Goal: Information Seeking & Learning: Find specific fact

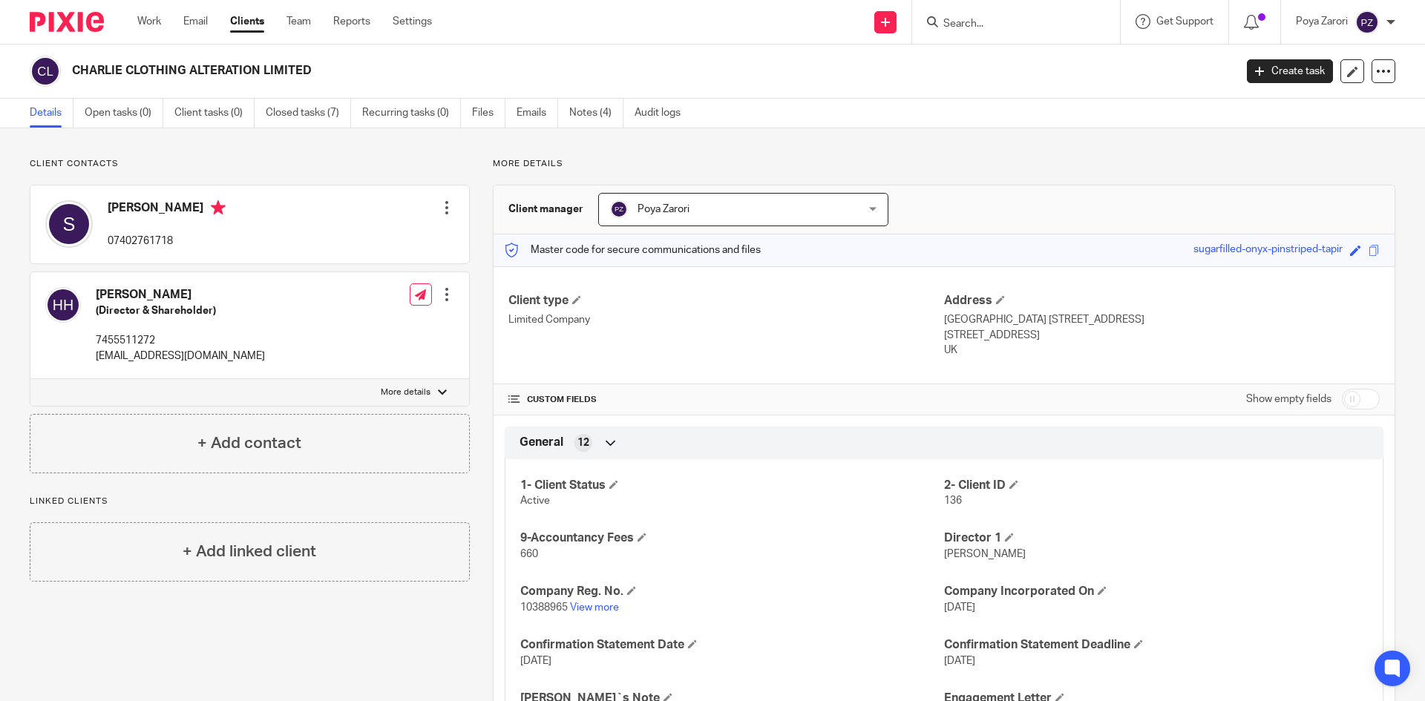
click at [969, 14] on form at bounding box center [1021, 22] width 158 height 19
click at [970, 23] on input "Search" at bounding box center [1009, 24] width 134 height 13
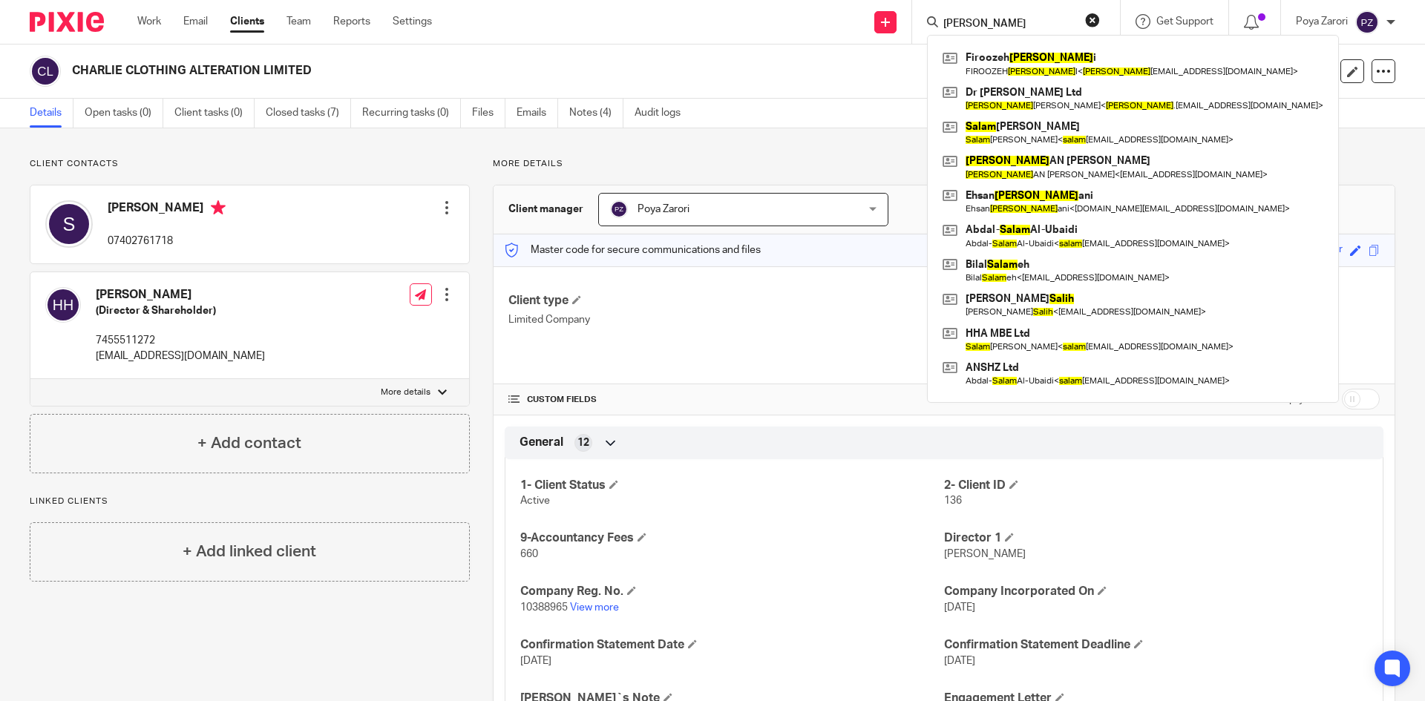
type input "salimi"
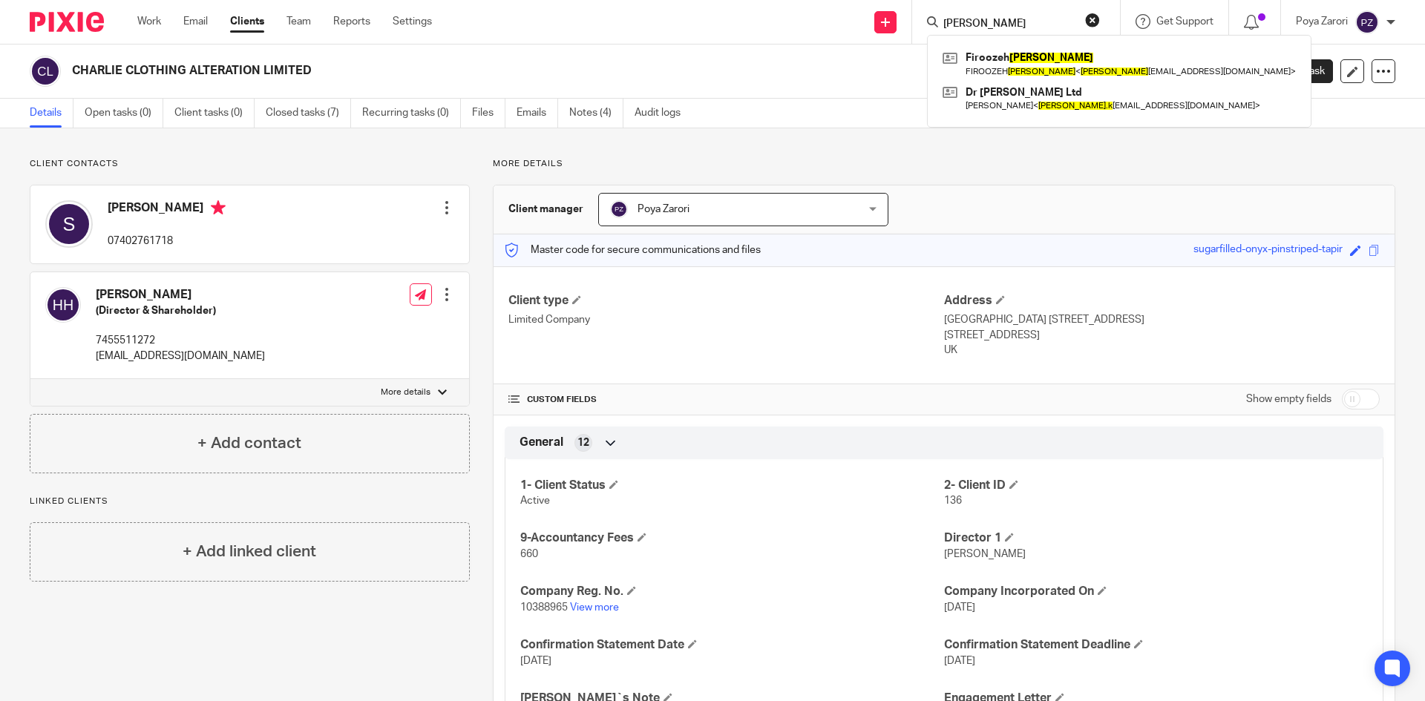
drag, startPoint x: 985, startPoint y: 21, endPoint x: 901, endPoint y: 22, distance: 84.6
click at [901, 22] on div "Send new email Create task Add client salimi Firoozeh Salimi FIROOZEH SALIMI < …" at bounding box center [939, 22] width 971 height 44
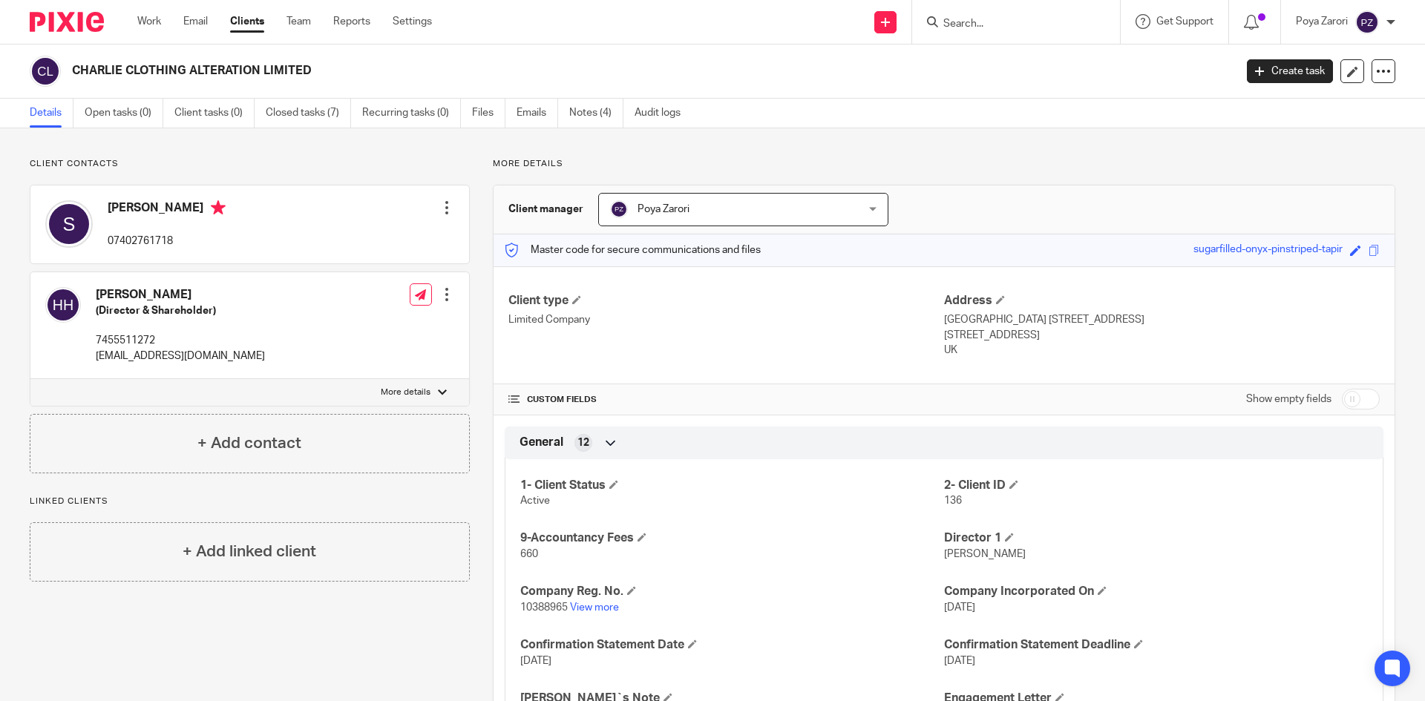
click at [987, 18] on input "Search" at bounding box center [1009, 24] width 134 height 13
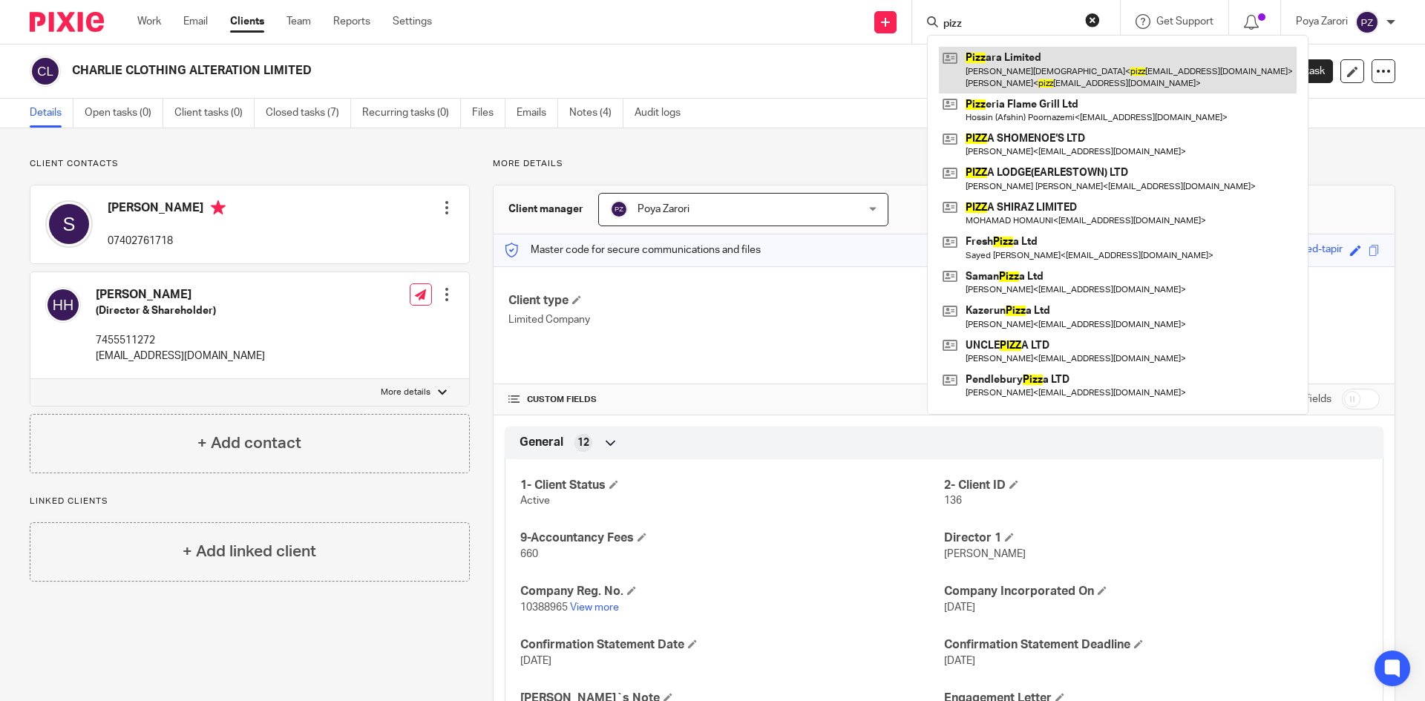
type input "pizz"
click at [997, 66] on link at bounding box center [1118, 70] width 358 height 46
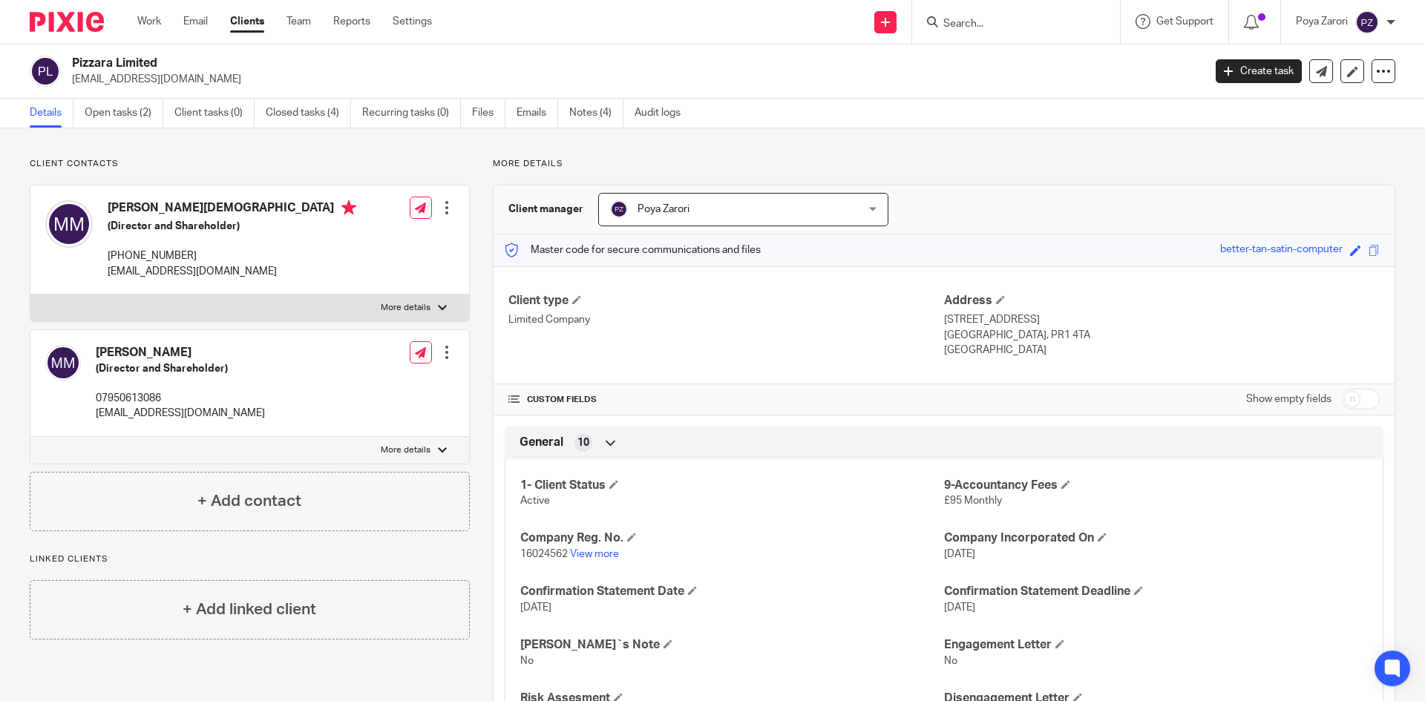
click at [958, 22] on input "Search" at bounding box center [1009, 24] width 134 height 13
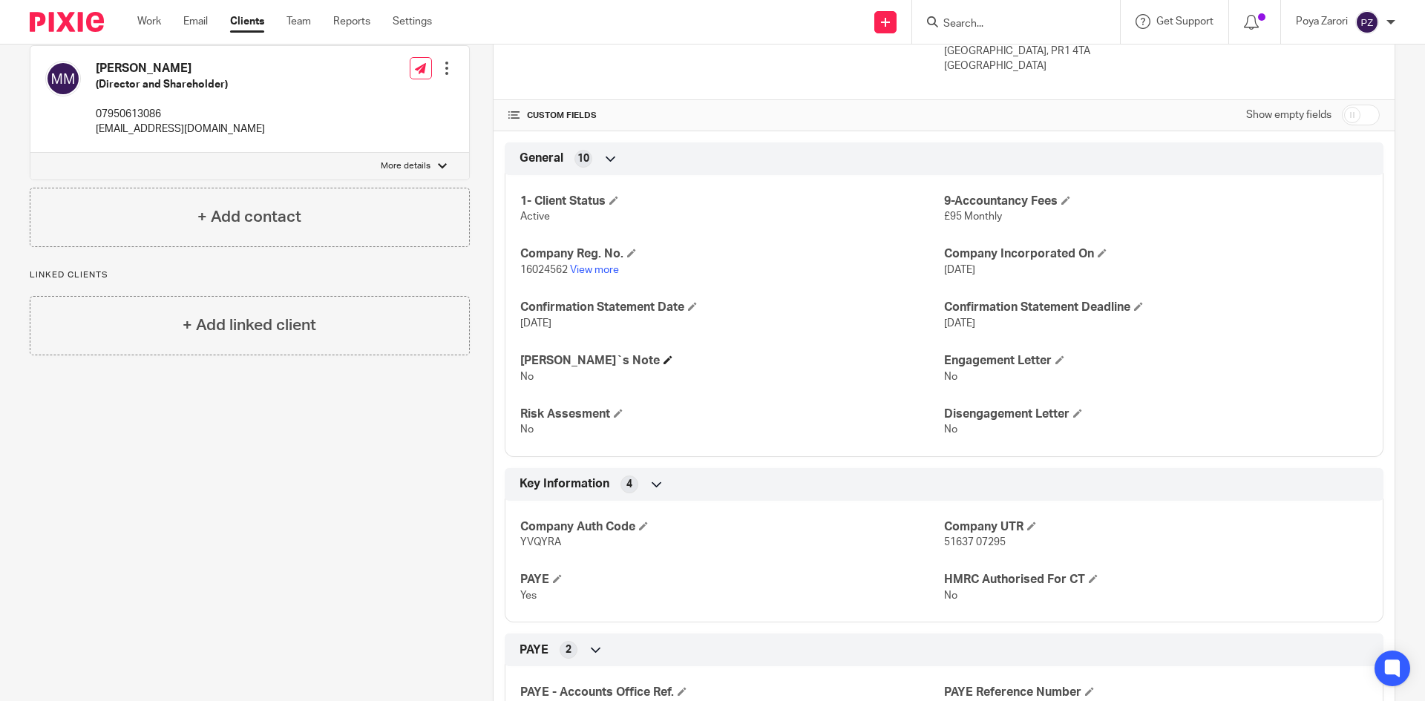
scroll to position [594, 0]
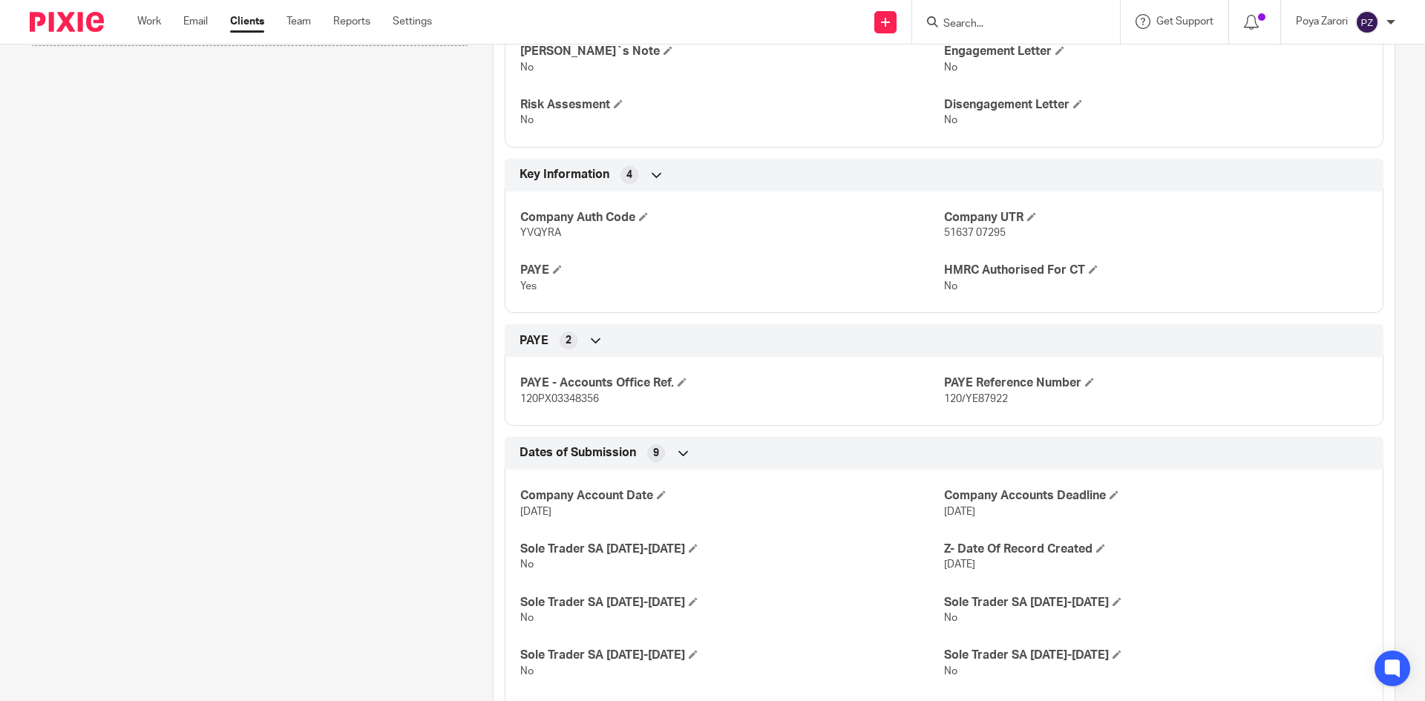
click at [540, 229] on span "YVQYRA" at bounding box center [540, 233] width 41 height 10
copy span "YVQYRA"
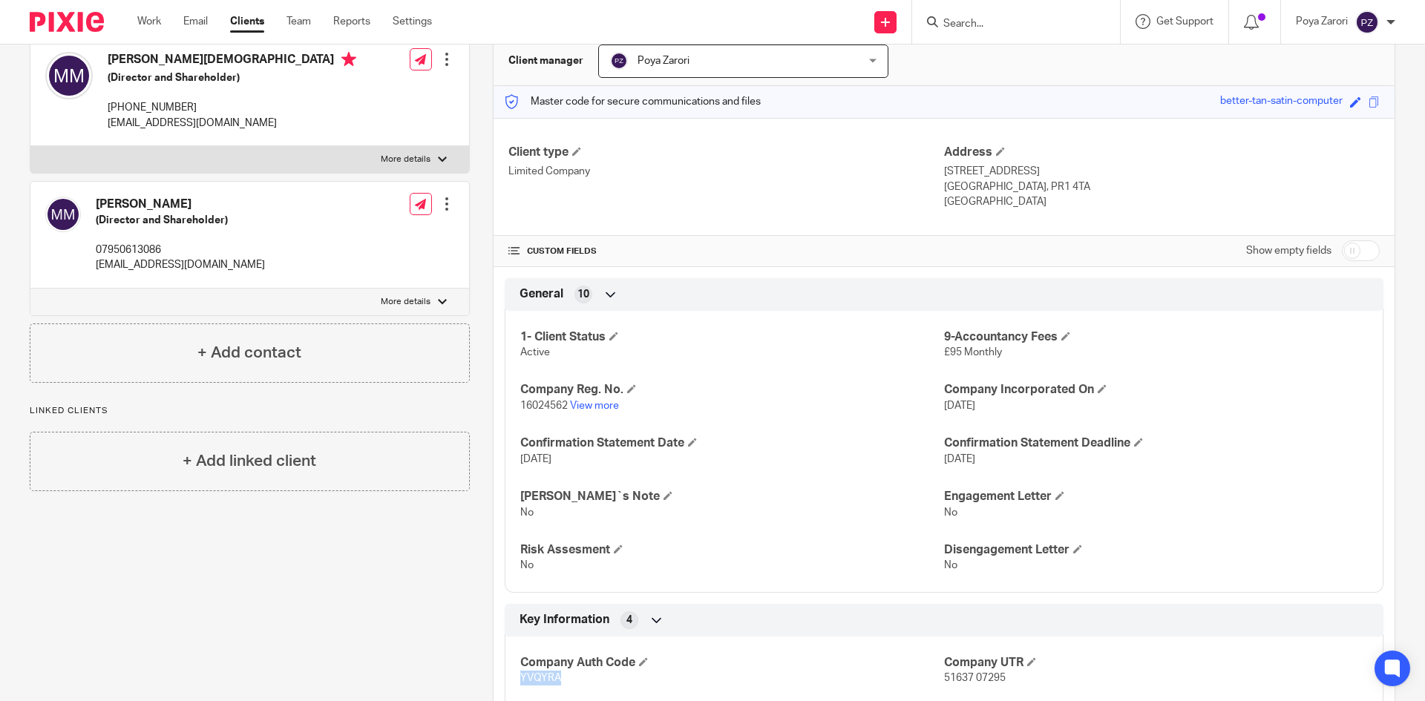
click at [160, 268] on p "pizzara.2024@gmail.com" at bounding box center [180, 265] width 169 height 15
click at [160, 267] on p "pizzara.2024@gmail.com" at bounding box center [180, 265] width 169 height 15
copy div "pizzara.2024@gmail.com"
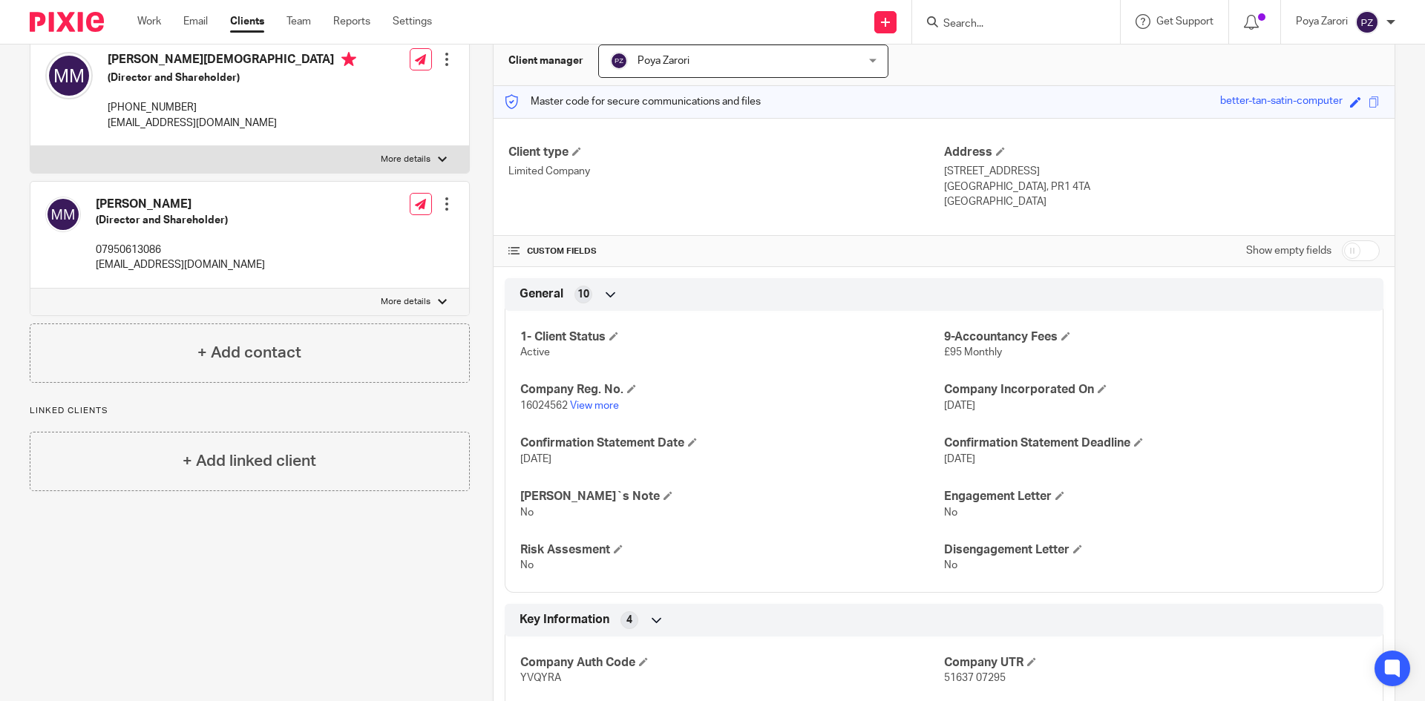
click at [1020, 25] on input "Search" at bounding box center [1009, 24] width 134 height 13
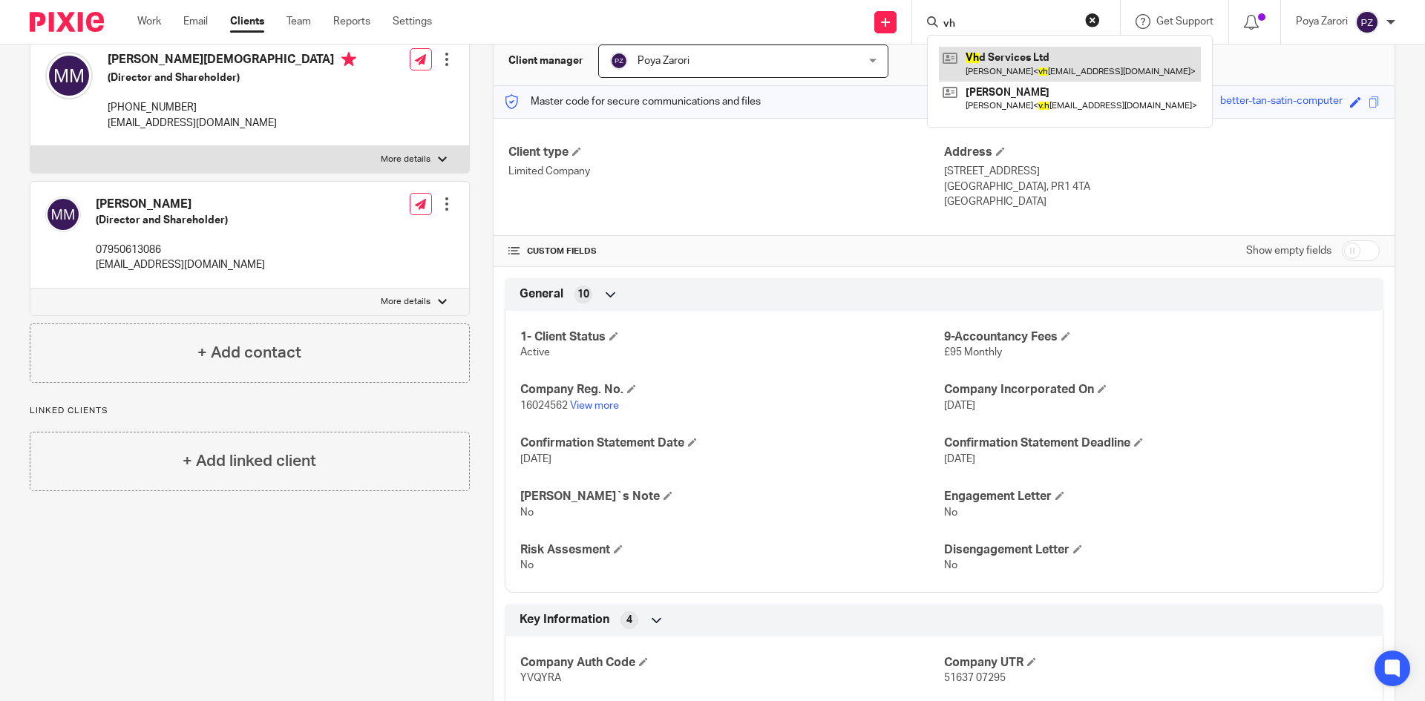
type input "vh"
click at [1017, 59] on link at bounding box center [1070, 64] width 262 height 34
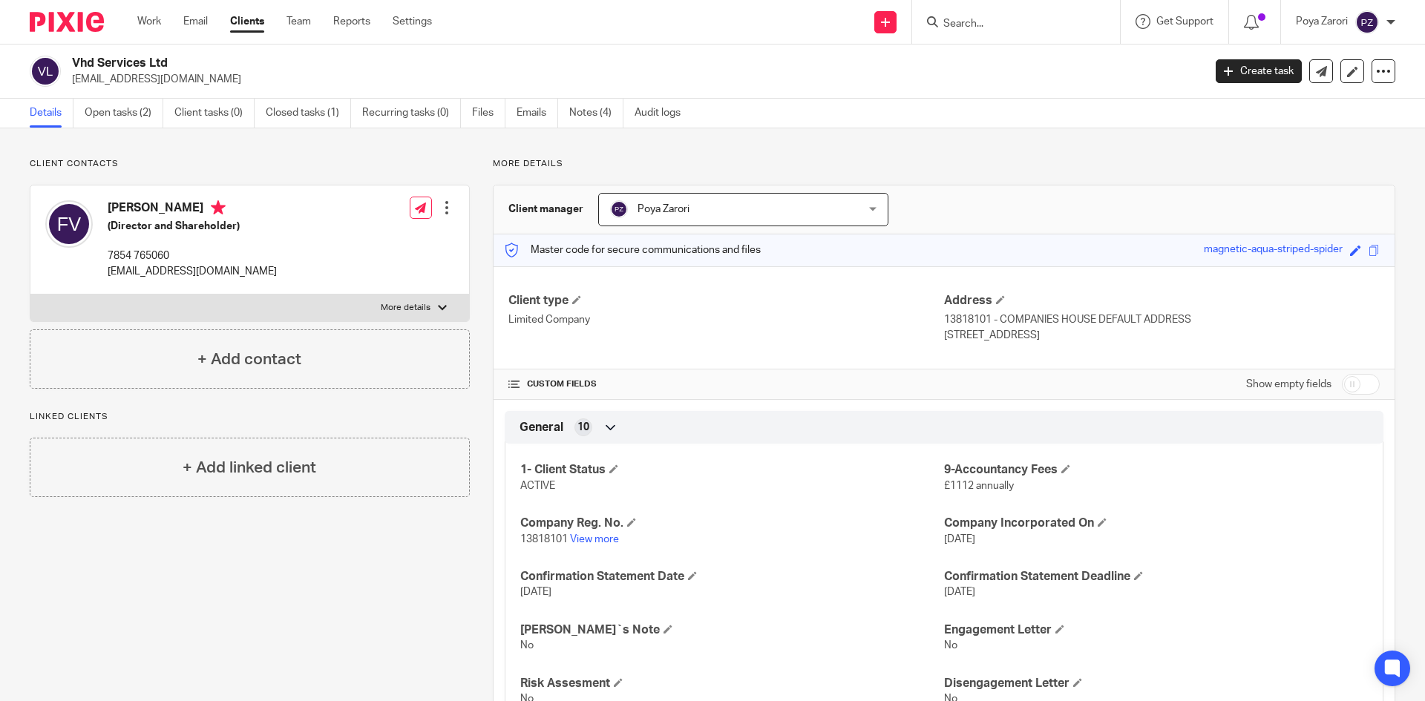
click at [420, 302] on p "More details" at bounding box center [406, 308] width 50 height 12
click at [30, 295] on input "More details" at bounding box center [30, 294] width 1 height 1
checkbox input "true"
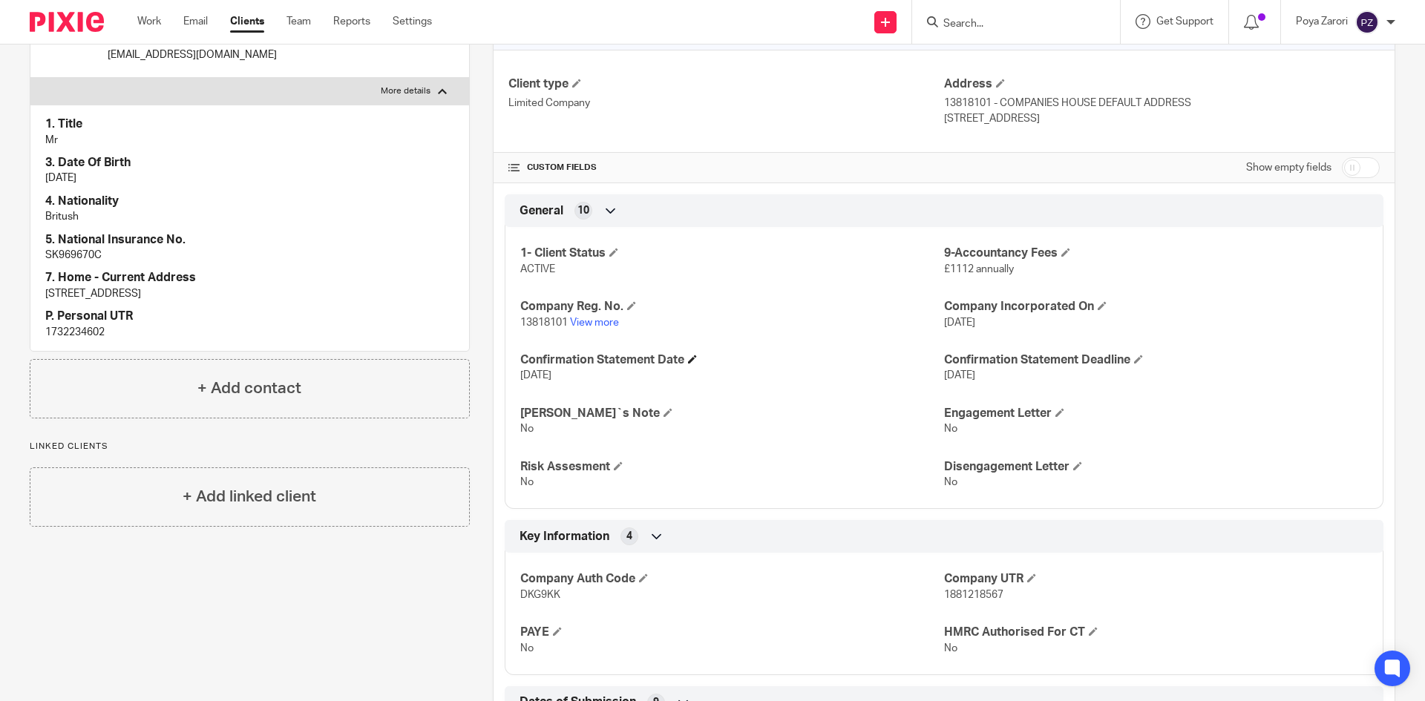
scroll to position [223, 0]
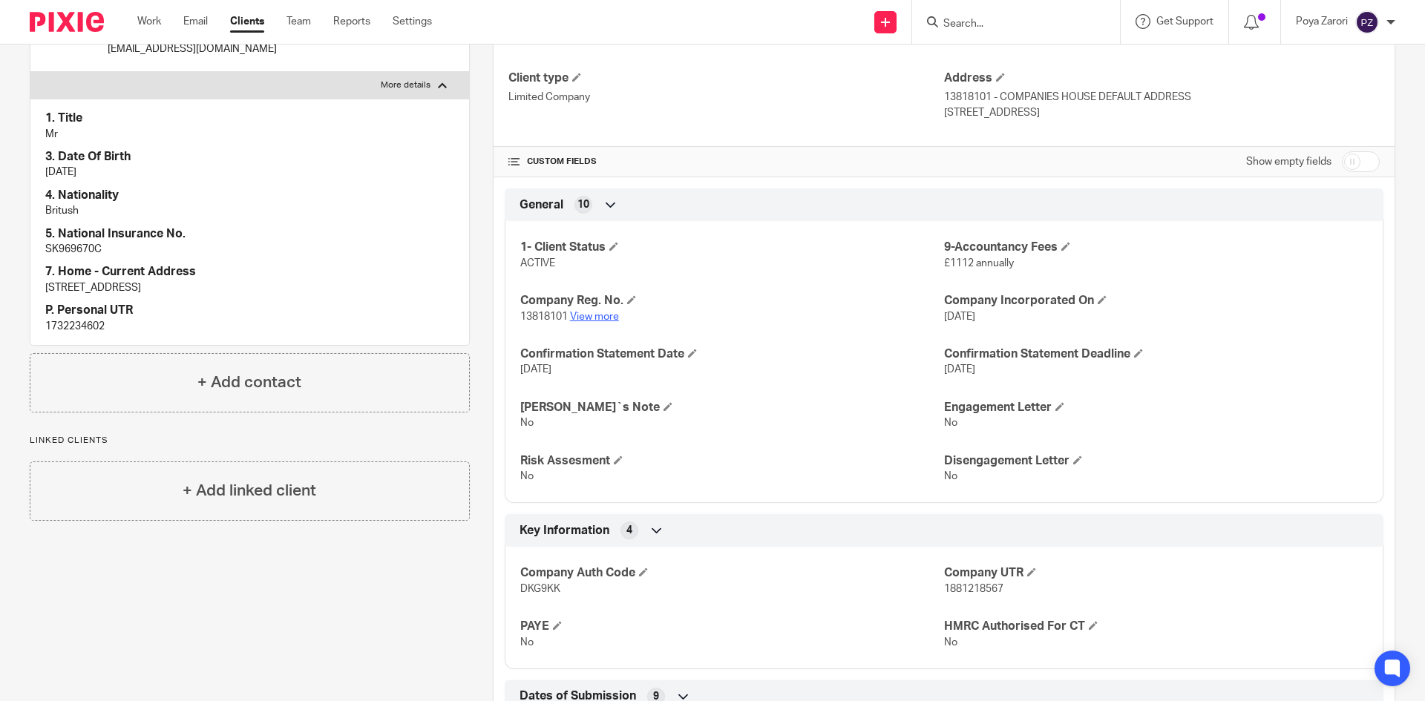
click at [587, 317] on link "View more" at bounding box center [594, 317] width 49 height 10
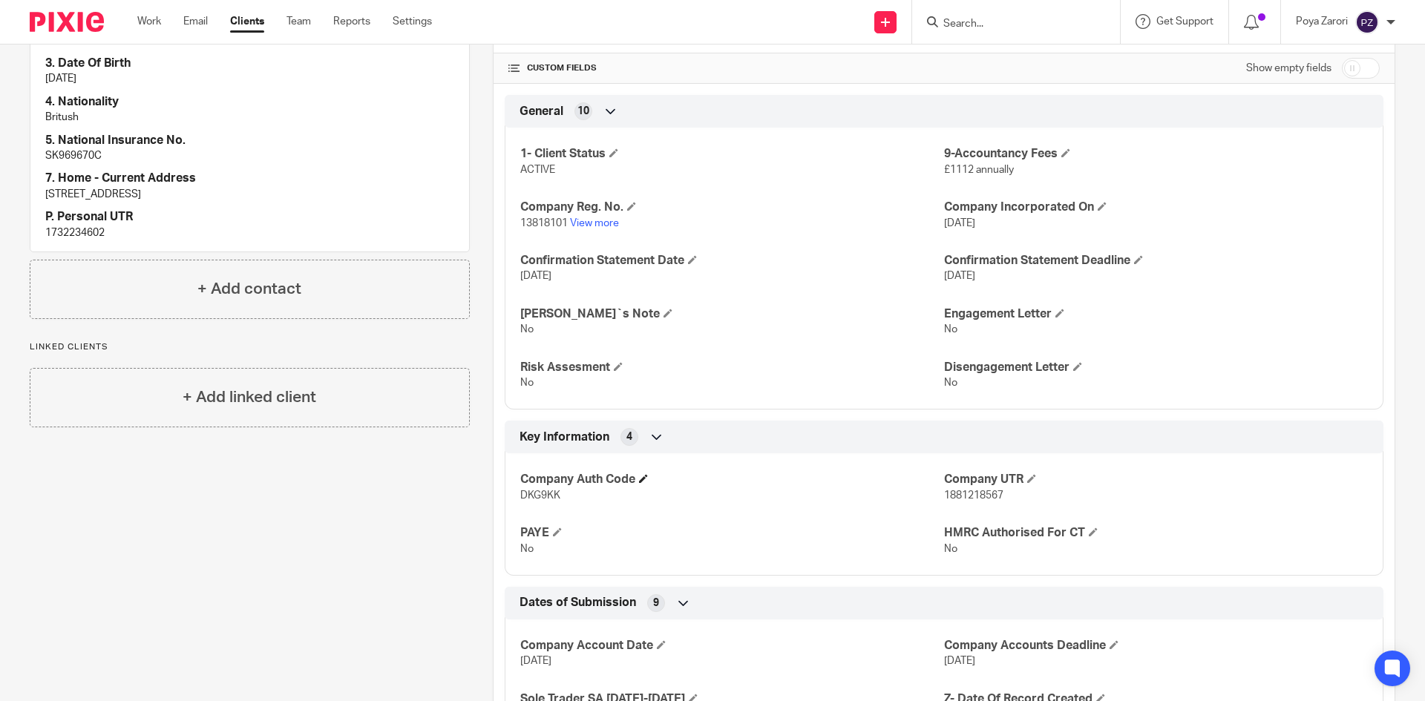
scroll to position [445, 0]
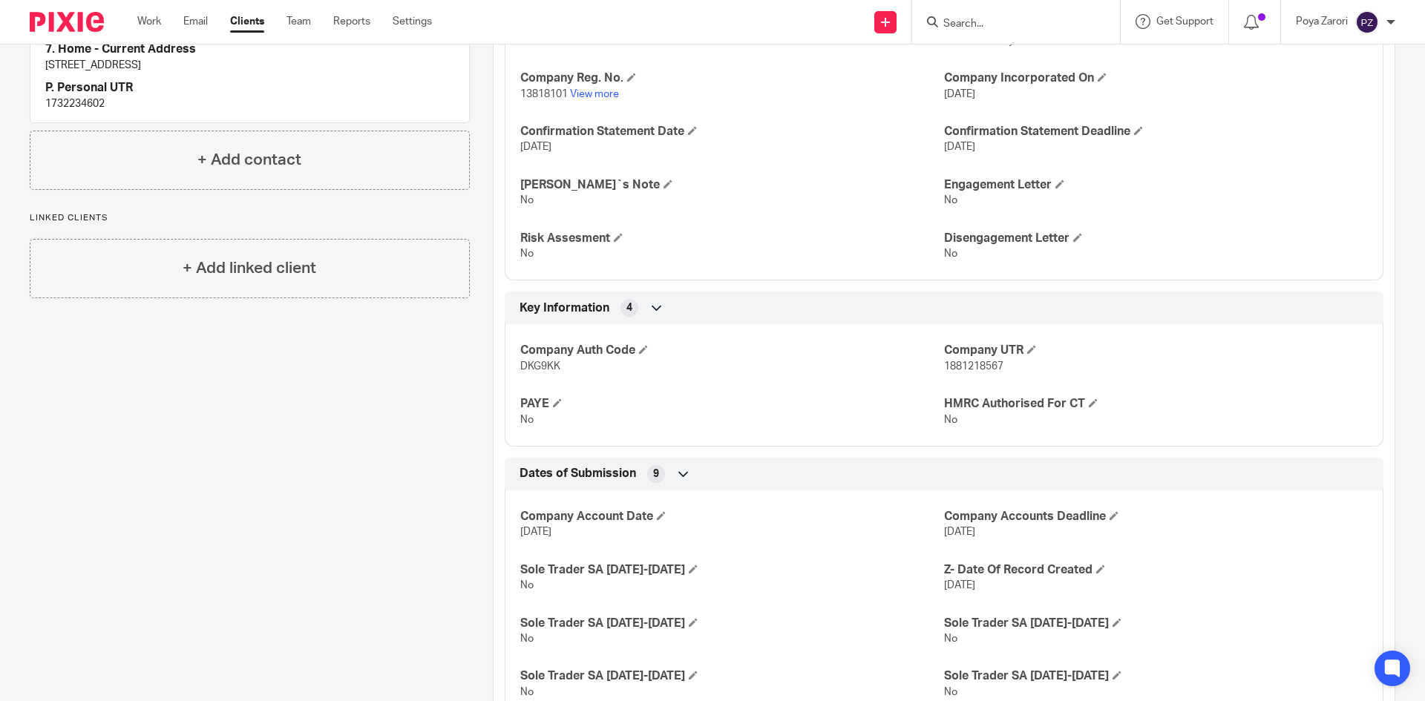
click at [973, 367] on span "1881218567" at bounding box center [973, 366] width 59 height 10
copy span "1881218567"
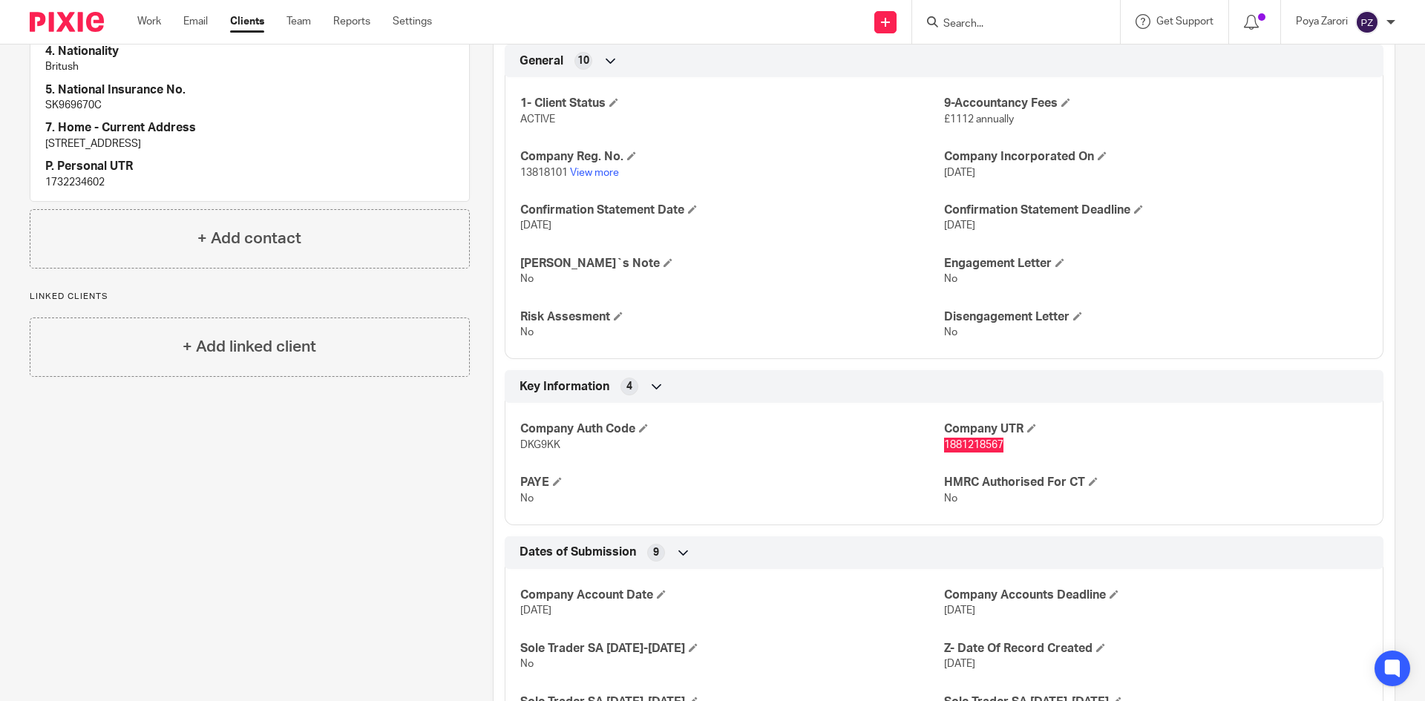
scroll to position [371, 0]
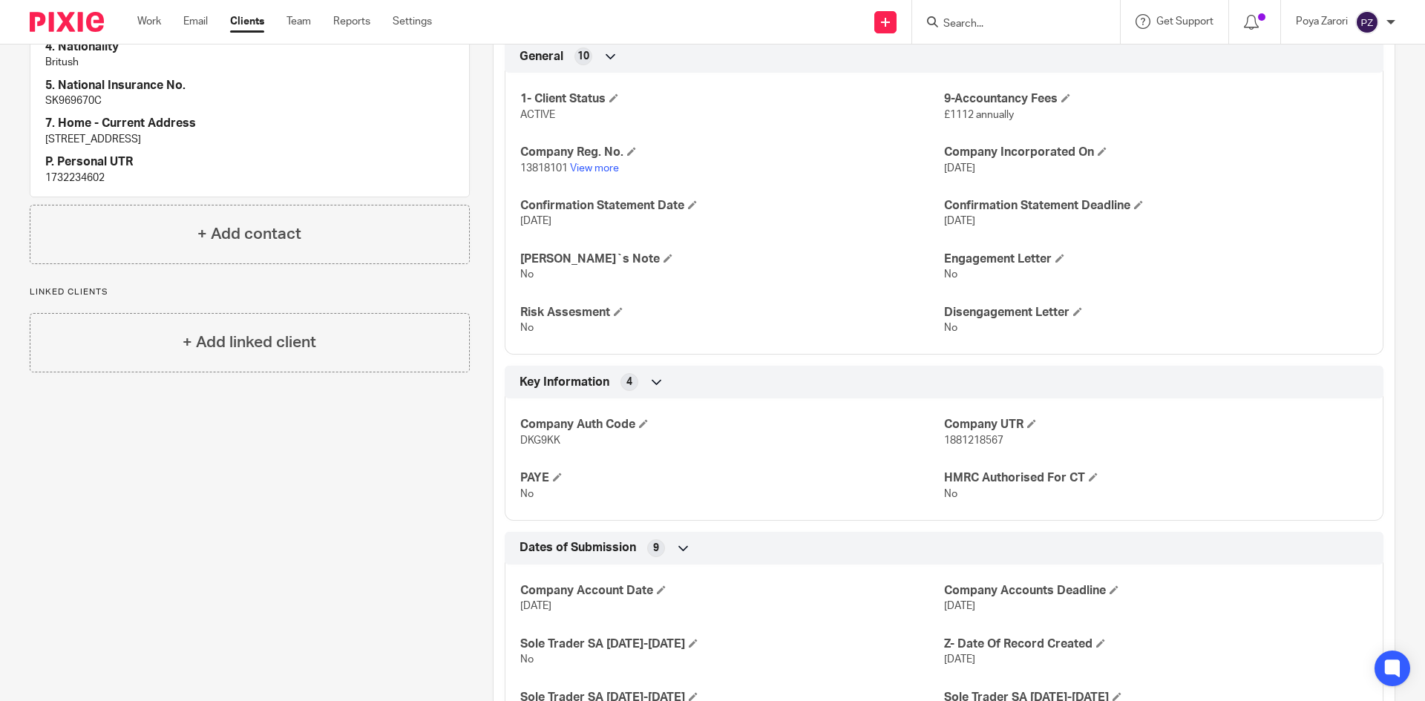
click at [545, 439] on span "DKG9KK" at bounding box center [540, 441] width 40 height 10
copy span "DKG9KK"
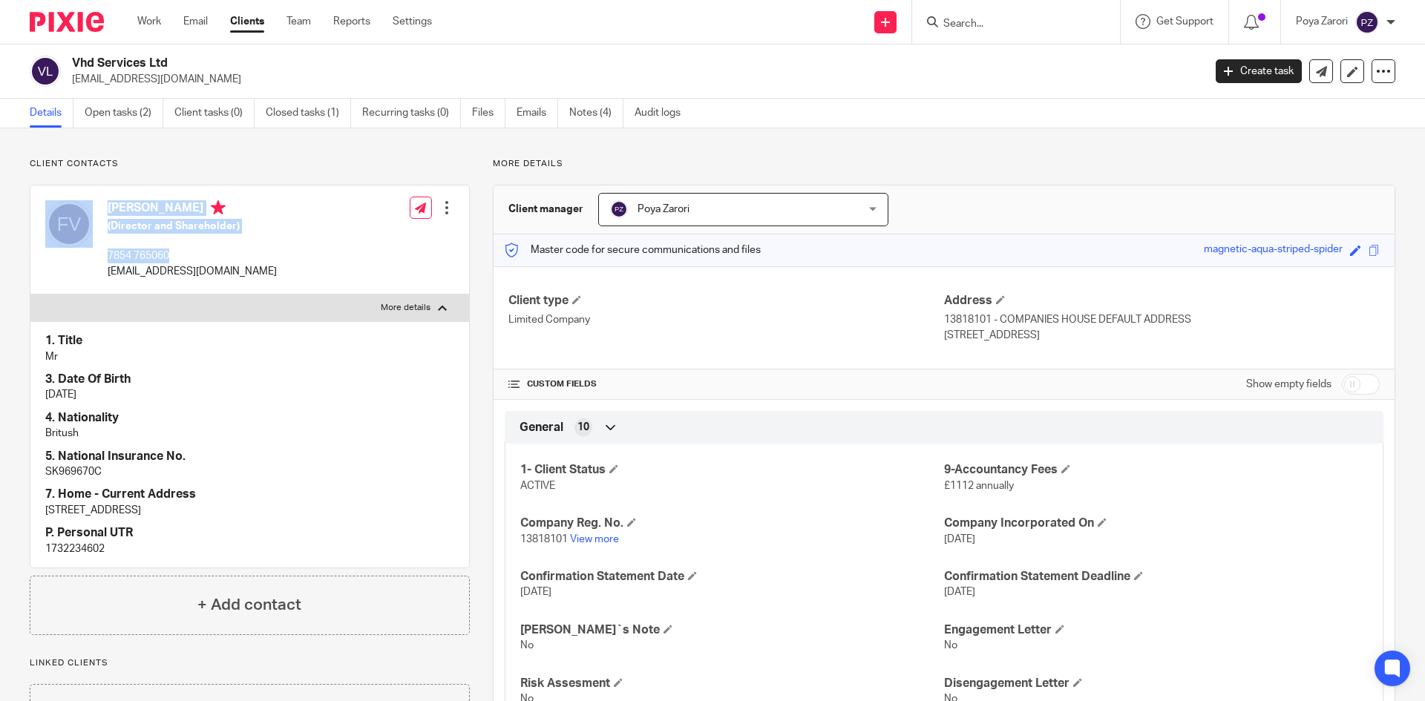
drag, startPoint x: 119, startPoint y: 250, endPoint x: 99, endPoint y: 248, distance: 20.9
click at [99, 248] on div "Farid Vahidi (Director and Shareholder) 7854 765060 vhdservicesltd@gmail.com" at bounding box center [161, 240] width 232 height 94
drag, startPoint x: 114, startPoint y: 251, endPoint x: 124, endPoint y: 258, distance: 11.7
drag, startPoint x: 124, startPoint y: 258, endPoint x: 243, endPoint y: 246, distance: 120.0
click at [243, 246] on div "Farid Vahidi (Director and Shareholder) 7854 765060 vhdservicesltd@gmail.com Ed…" at bounding box center [249, 240] width 439 height 109
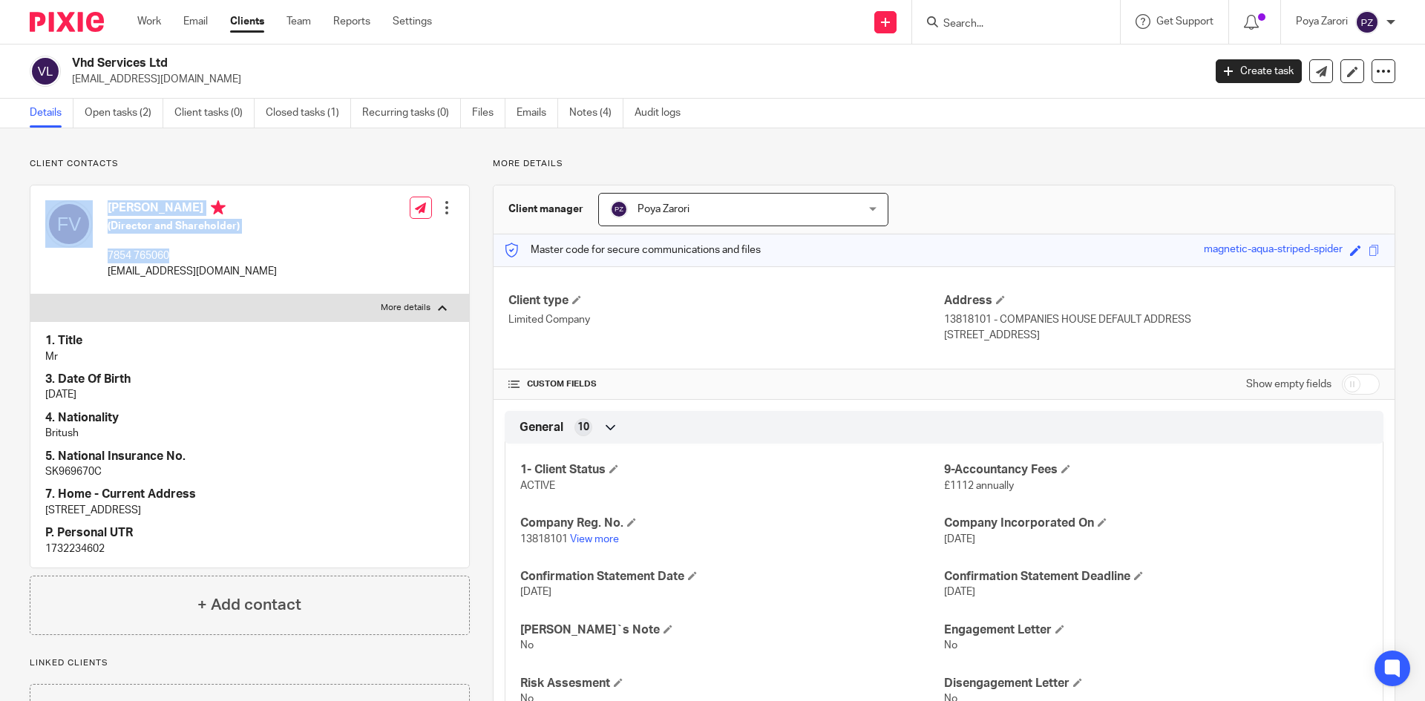
click at [176, 251] on p "7854 765060" at bounding box center [192, 256] width 169 height 15
click at [137, 253] on p "7854 765060" at bounding box center [192, 256] width 169 height 15
copy div "7854 765060"
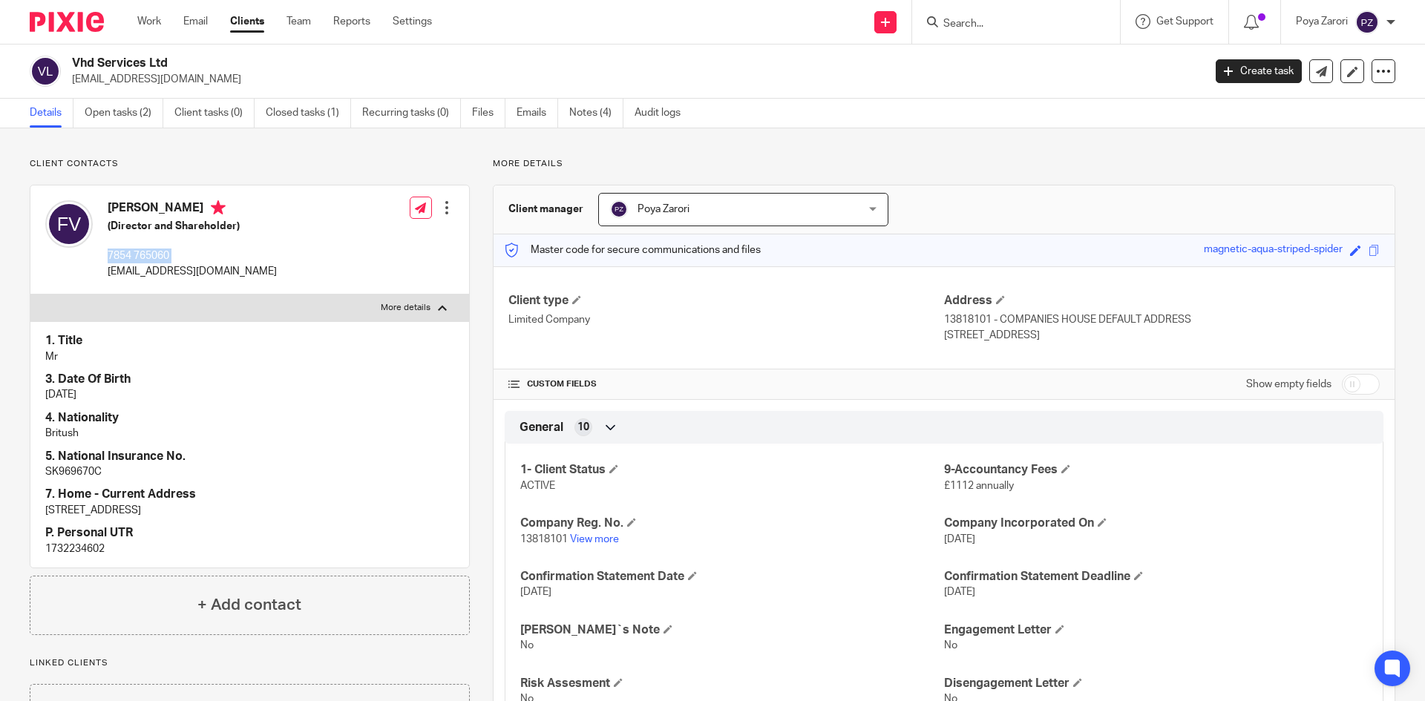
copy div "7854 765060"
click at [134, 79] on p "[EMAIL_ADDRESS][DOMAIN_NAME]" at bounding box center [632, 79] width 1121 height 15
copy main "vhdservicesltd@gmail.com Create task Update from Companies House Export data Me…"
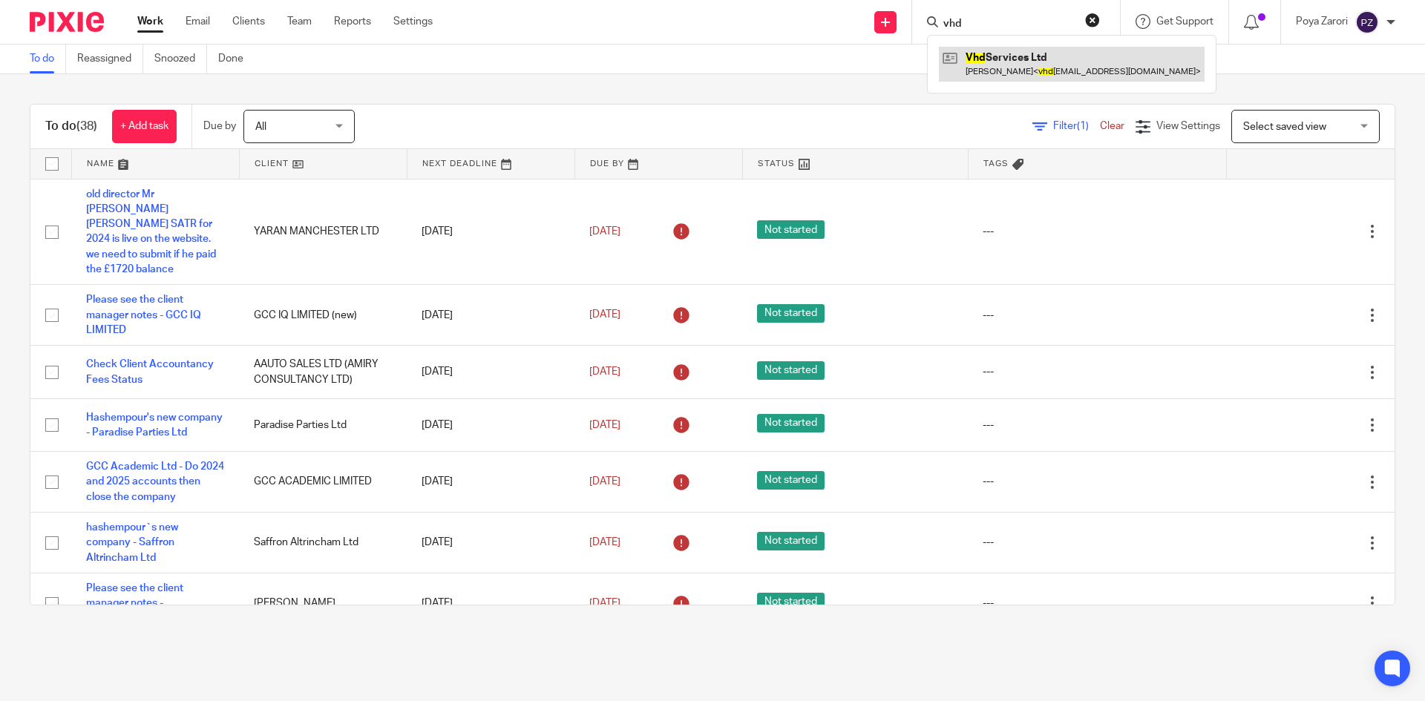
type input "vhd"
click at [1020, 50] on link at bounding box center [1072, 64] width 266 height 34
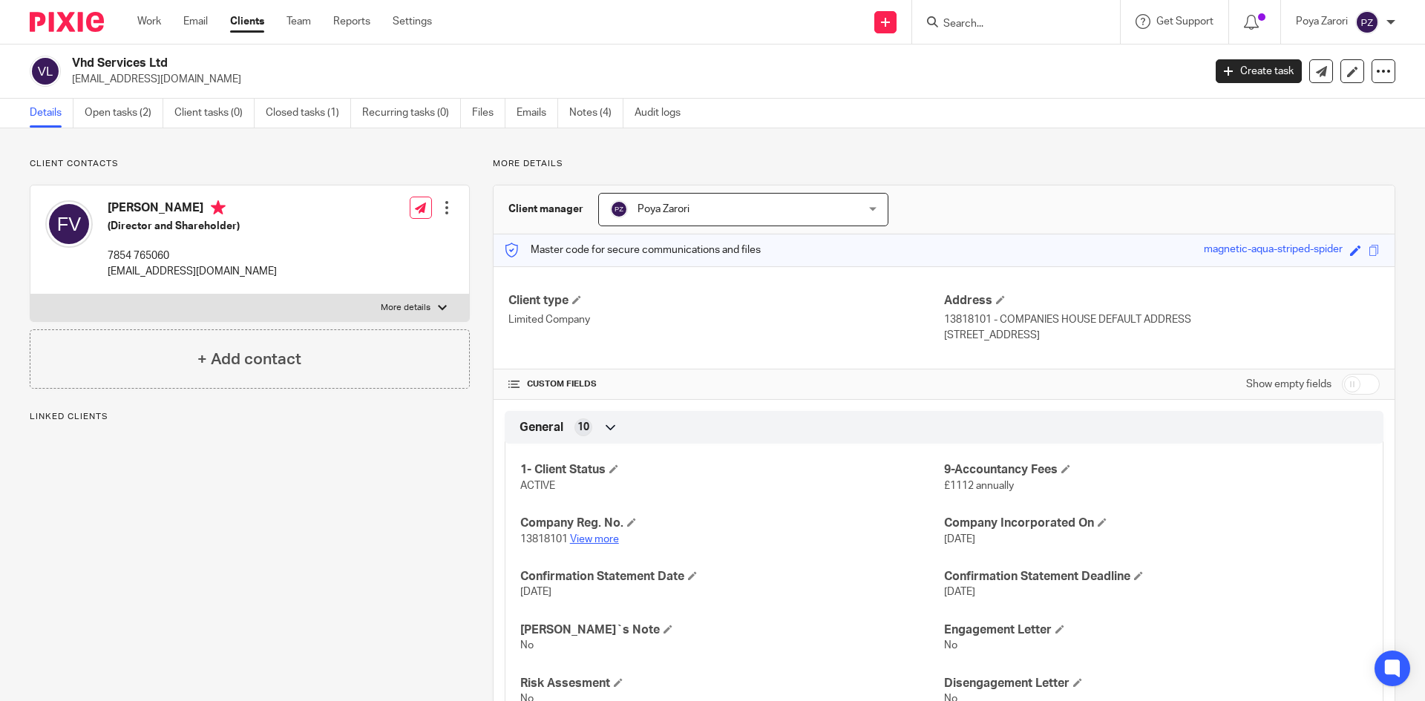
click at [601, 537] on link "View more" at bounding box center [594, 539] width 49 height 10
click at [962, 24] on input "Search" at bounding box center [1009, 24] width 134 height 13
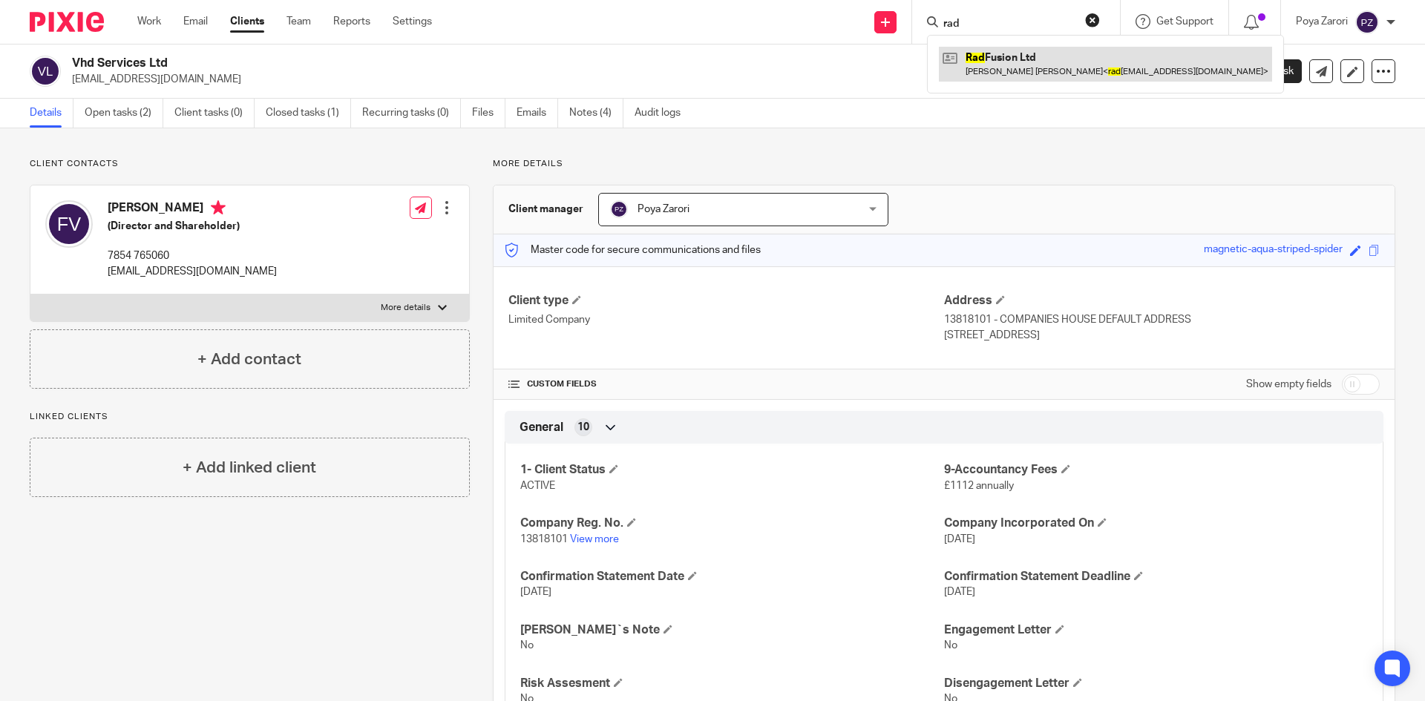
type input "rad"
click at [987, 67] on link at bounding box center [1105, 64] width 333 height 34
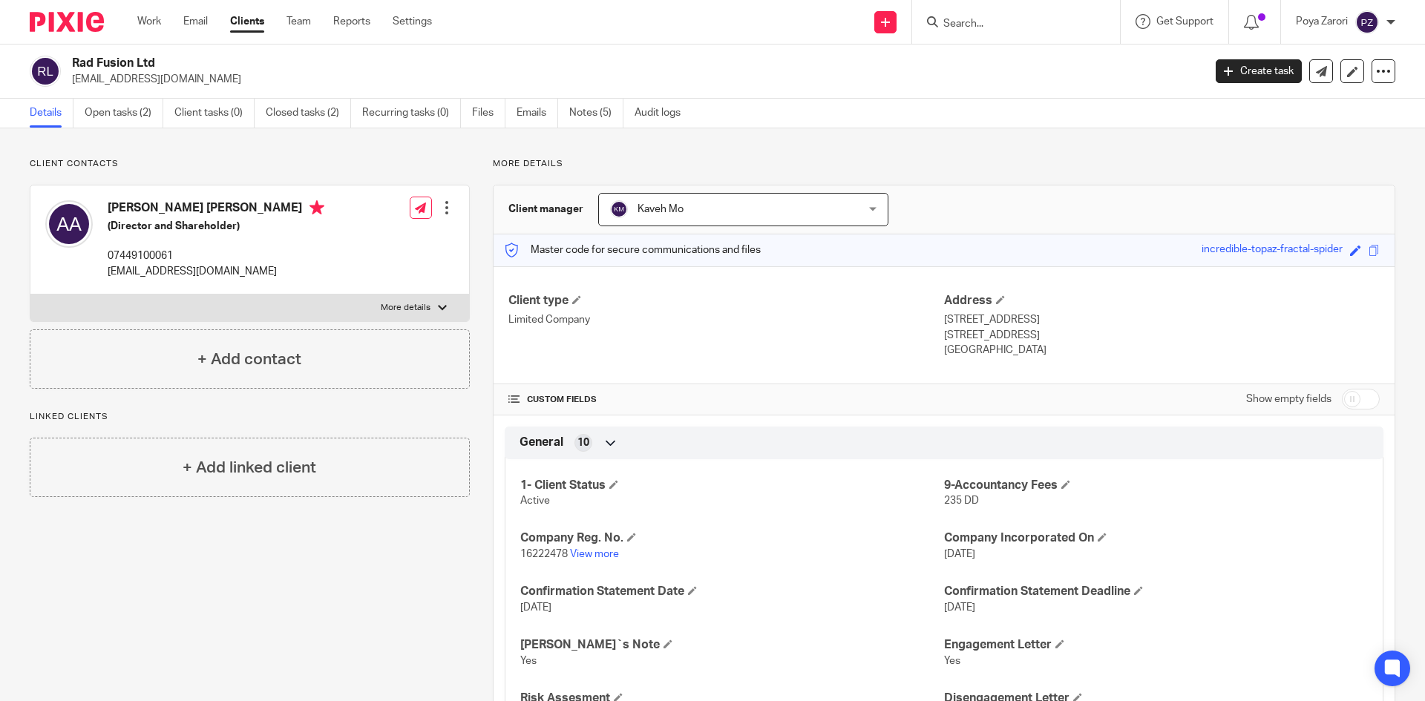
click at [416, 308] on p "More details" at bounding box center [406, 308] width 50 height 12
click at [30, 295] on input "More details" at bounding box center [30, 294] width 1 height 1
checkbox input "true"
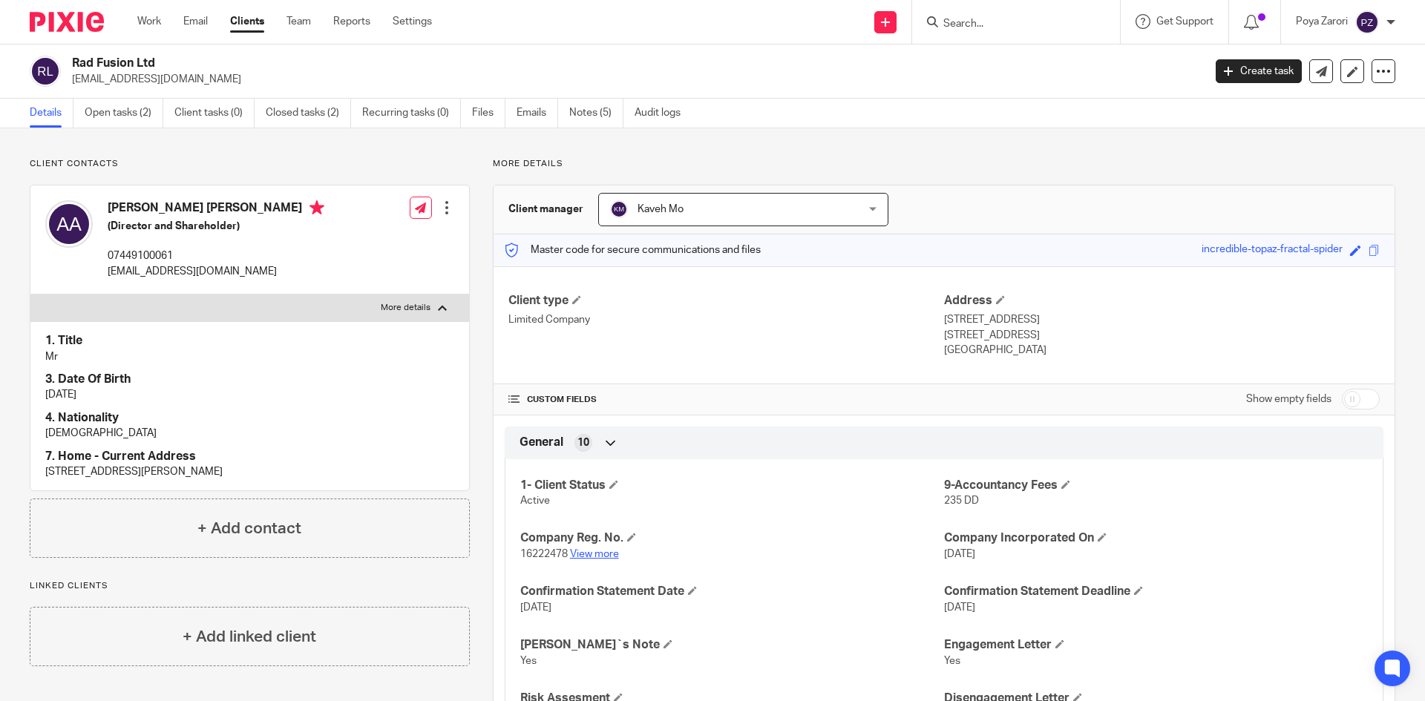
click at [597, 553] on link "View more" at bounding box center [594, 554] width 49 height 10
